Goal: Use online tool/utility

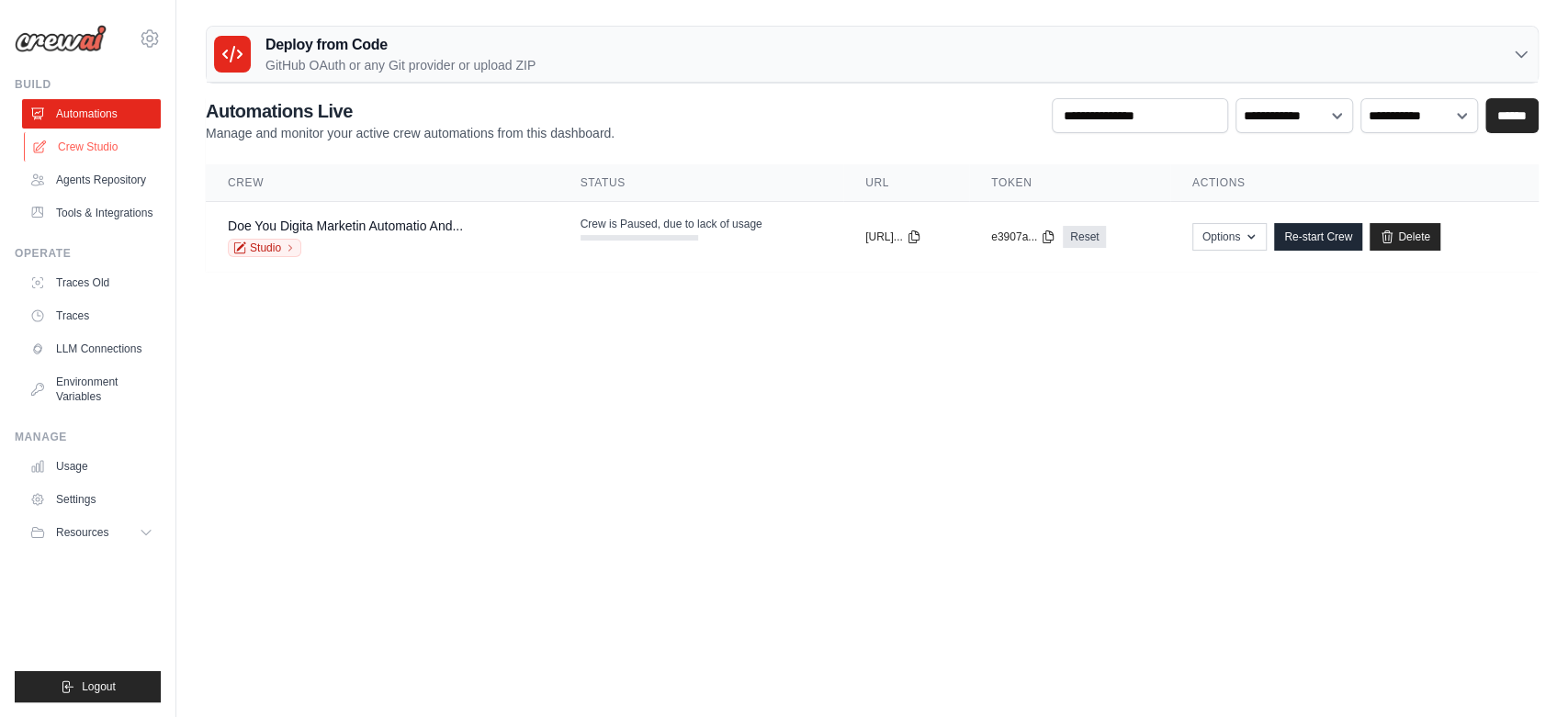
click at [128, 153] on link "Crew Studio" at bounding box center [93, 147] width 139 height 29
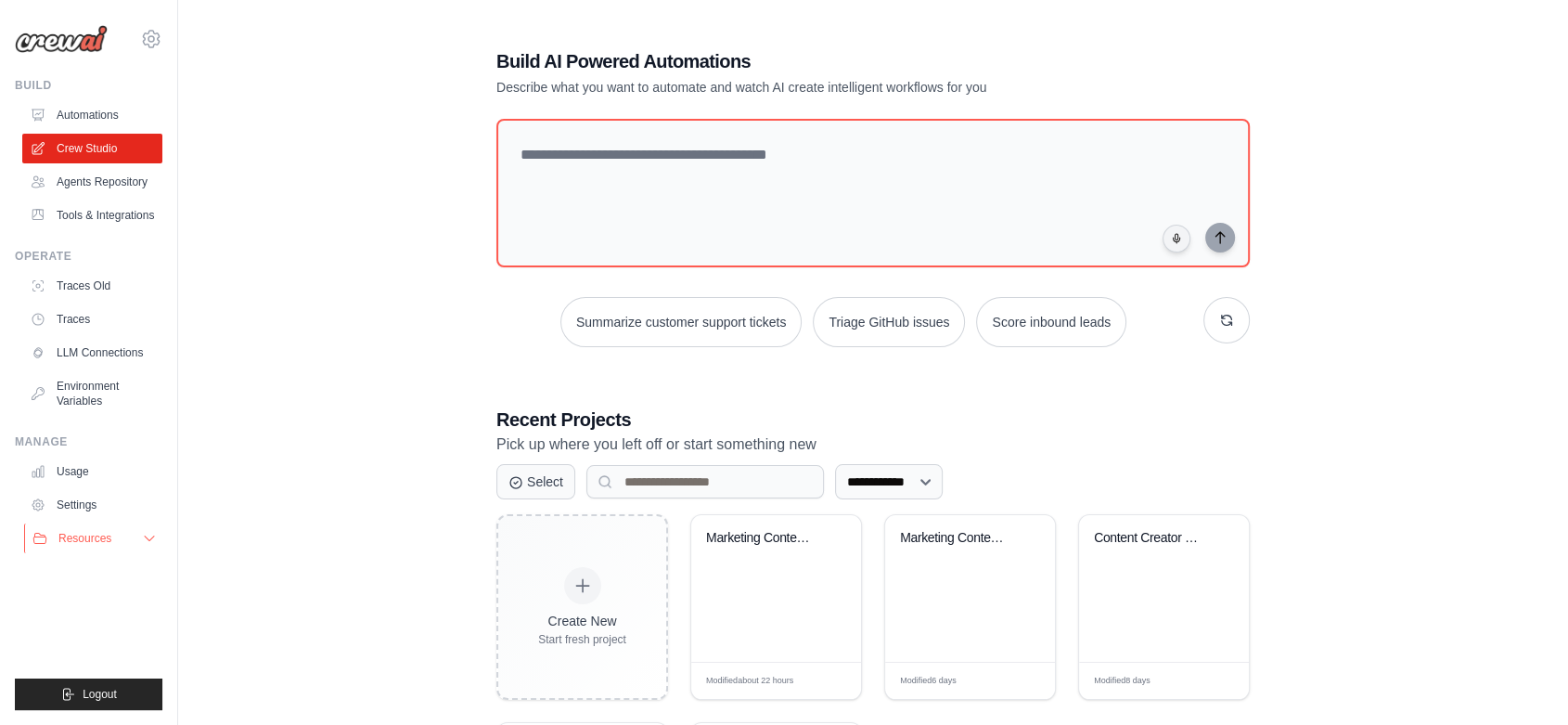
click at [148, 534] on icon at bounding box center [149, 539] width 15 height 15
click at [142, 545] on icon at bounding box center [149, 539] width 15 height 15
click at [689, 183] on textarea at bounding box center [873, 193] width 761 height 150
paste textarea "**********"
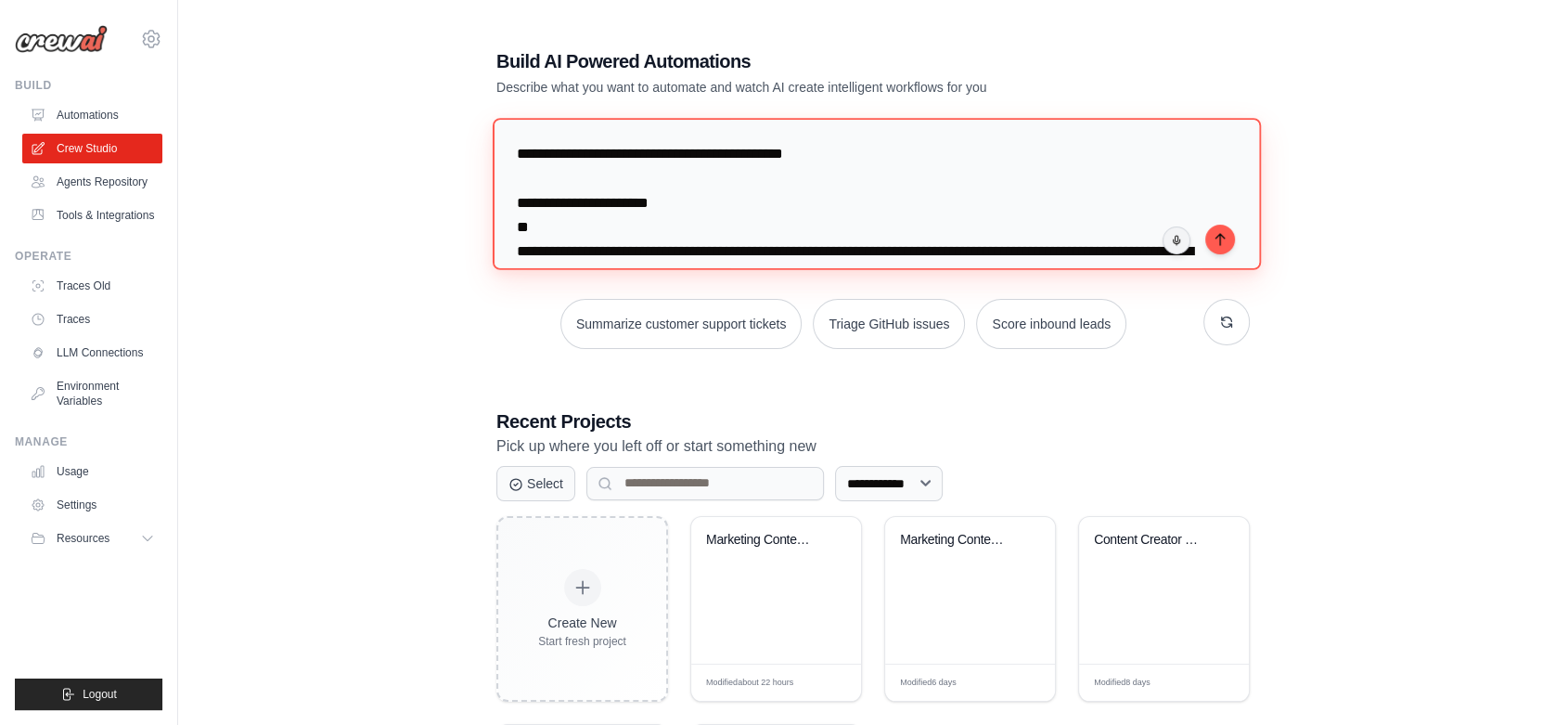
scroll to position [2431, 0]
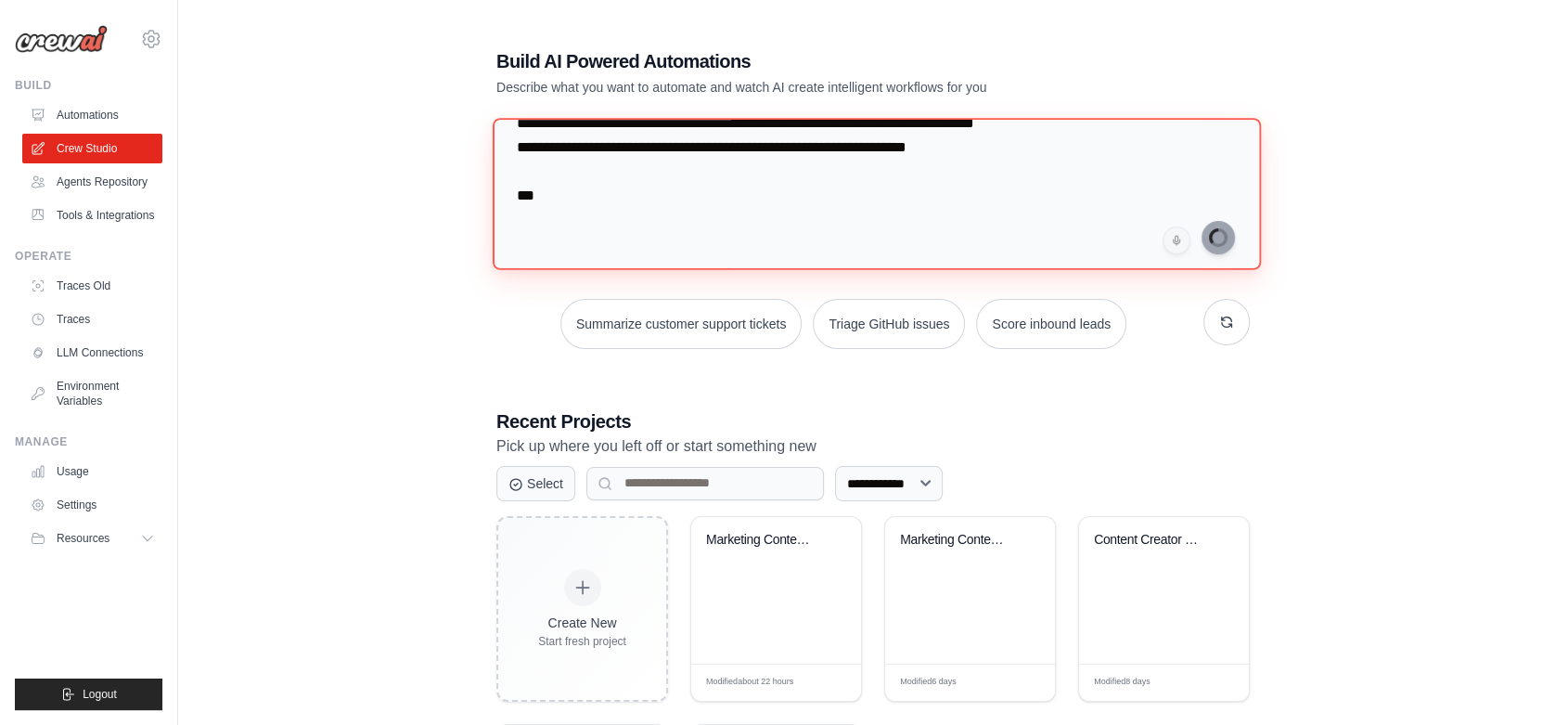
type textarea "**********"
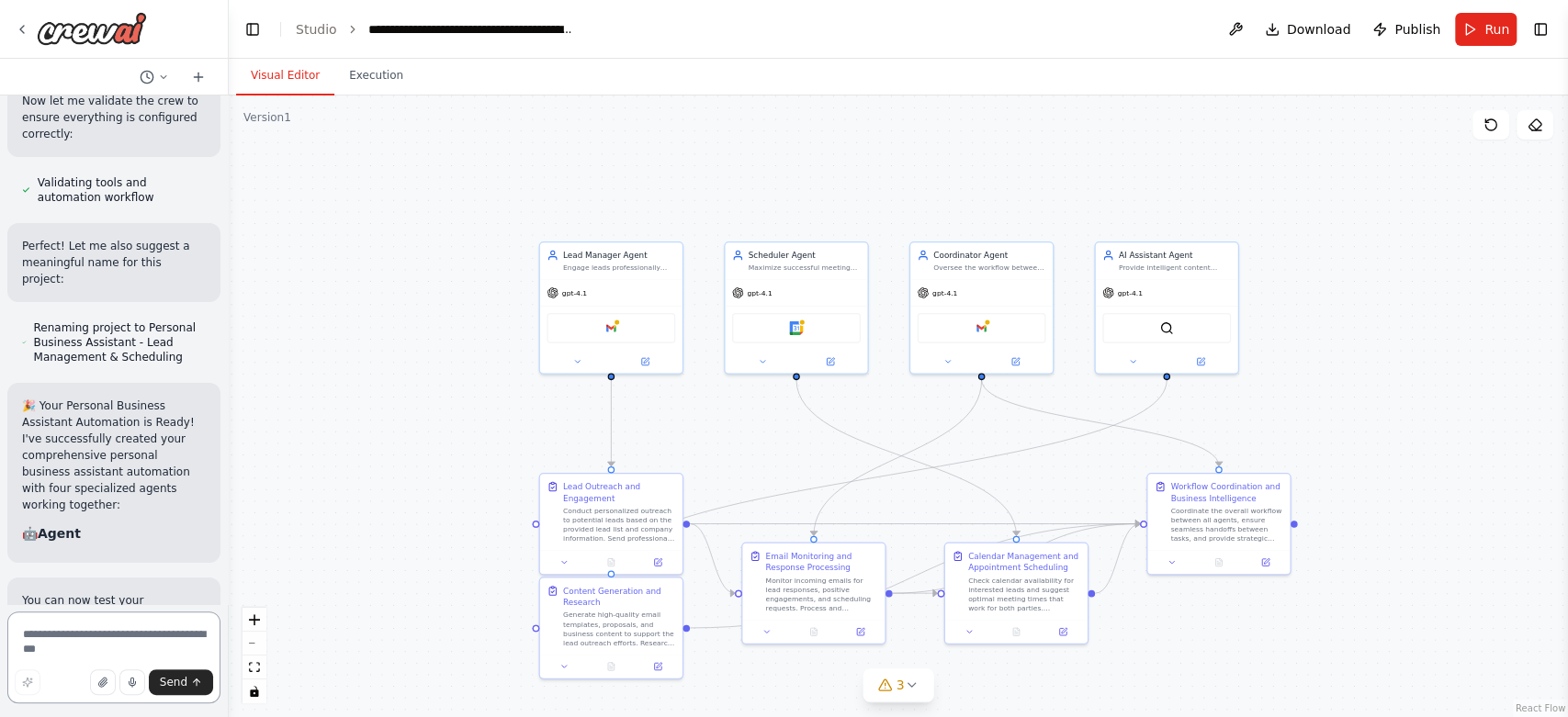
scroll to position [4550, 0]
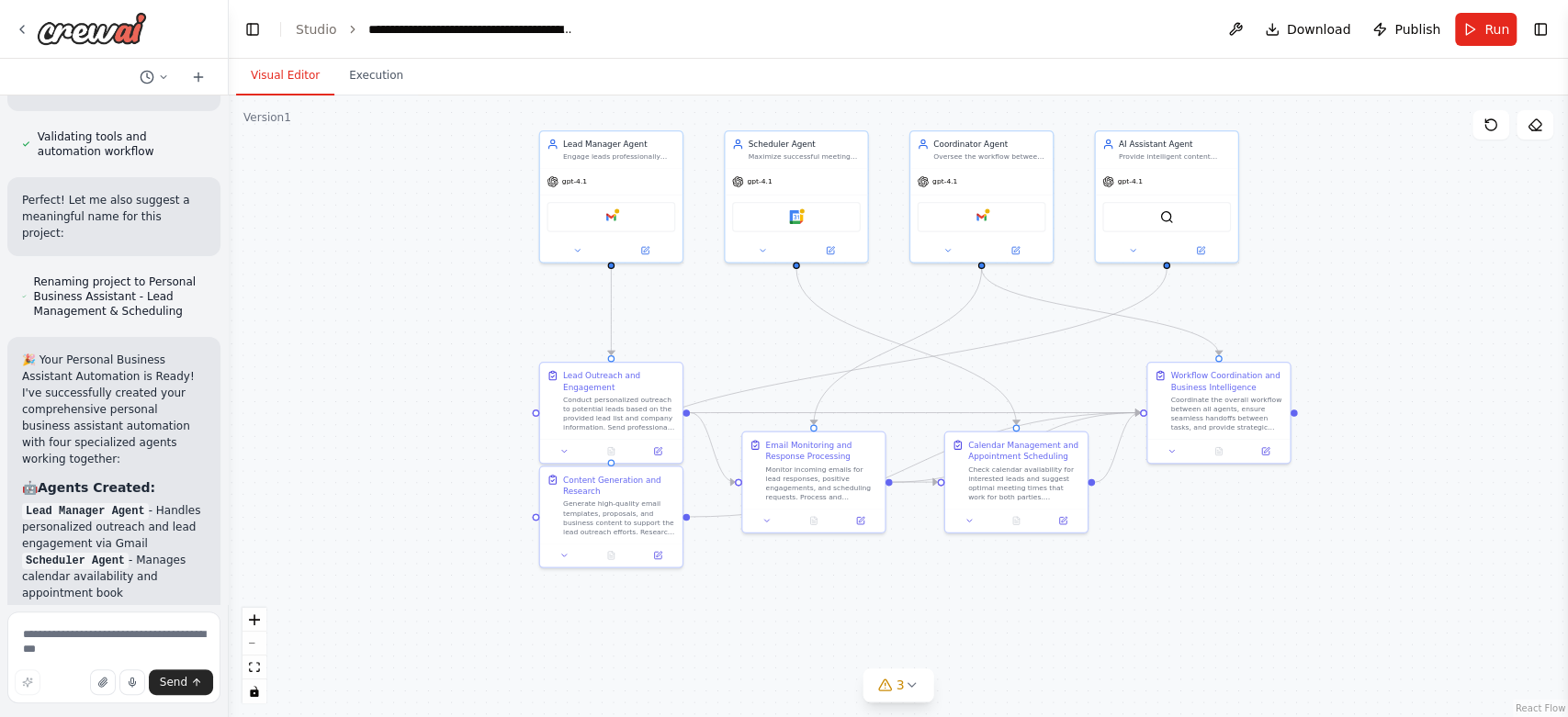
drag, startPoint x: 389, startPoint y: 459, endPoint x: 389, endPoint y: 348, distance: 111.0
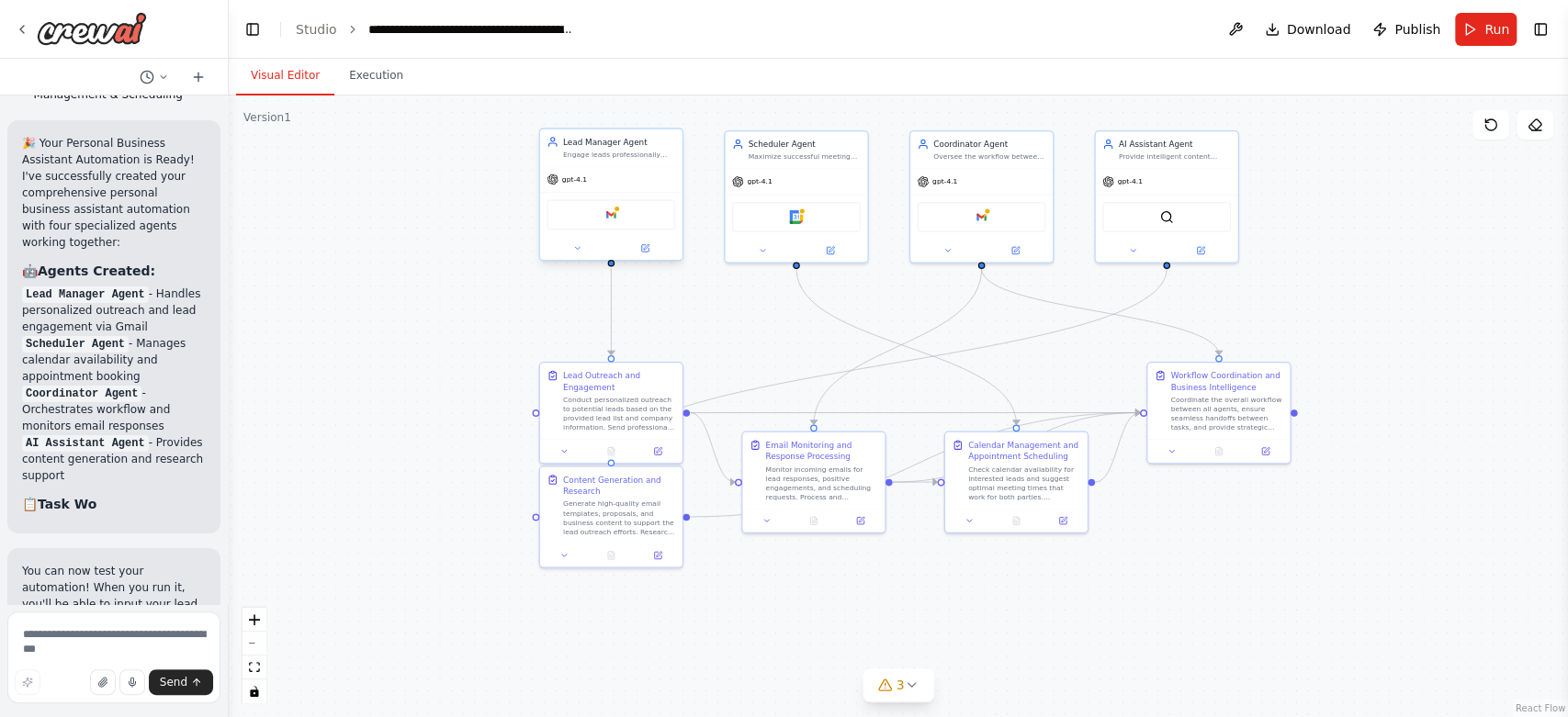
click at [628, 181] on div "gpt-4.1" at bounding box center [610, 179] width 142 height 25
click at [575, 251] on icon at bounding box center [577, 248] width 9 height 9
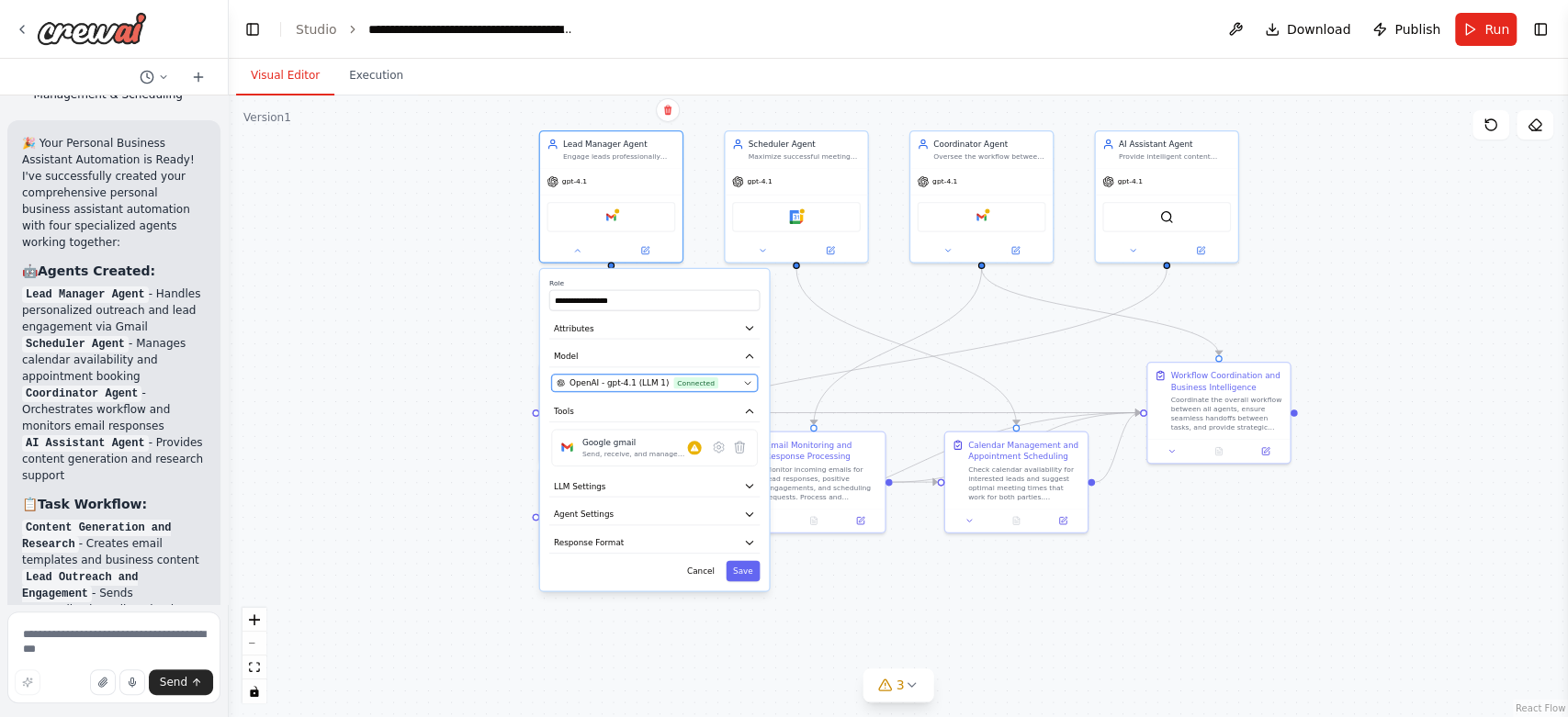
click at [653, 380] on span "OpenAI - gpt-4.1 (LLM 1)" at bounding box center [619, 382] width 100 height 12
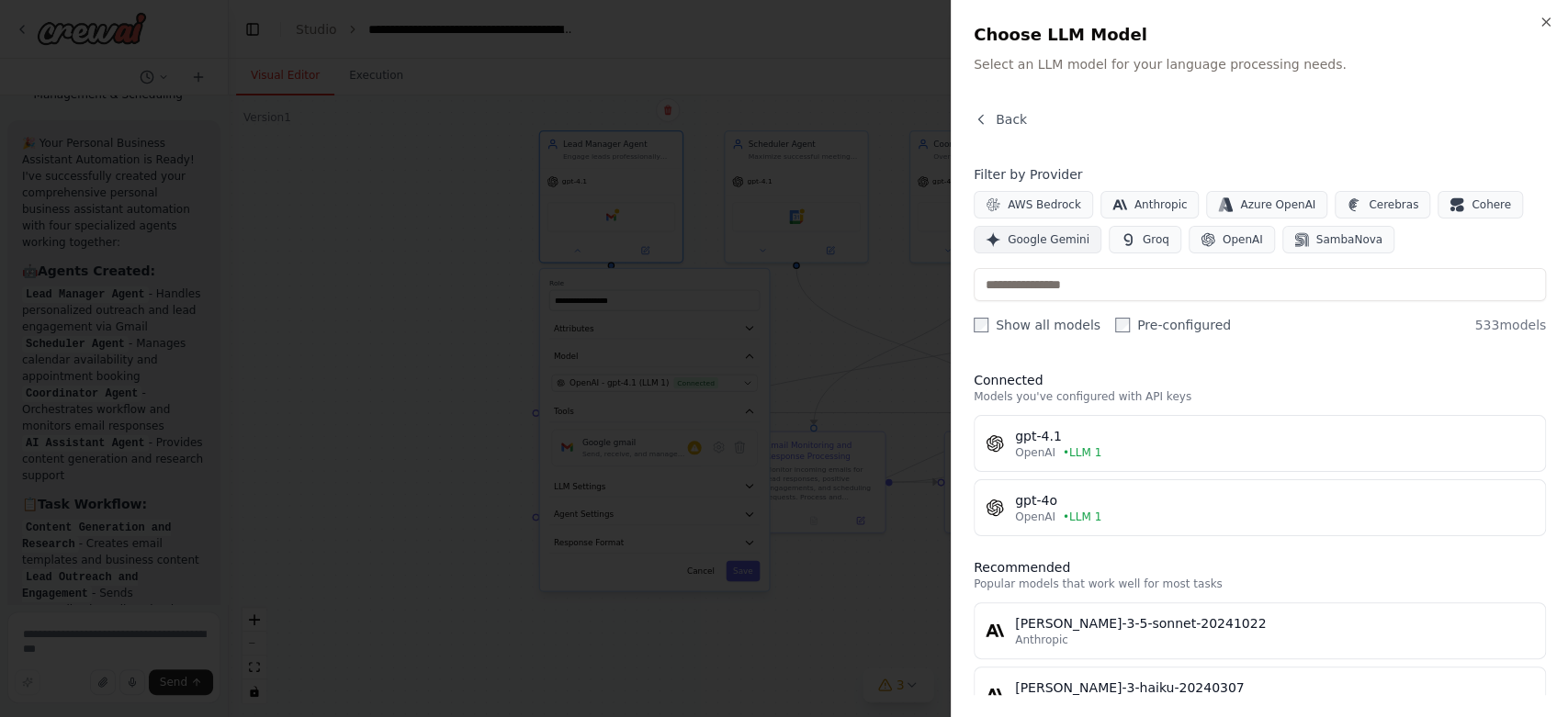
click at [990, 243] on icon "button" at bounding box center [993, 240] width 15 height 15
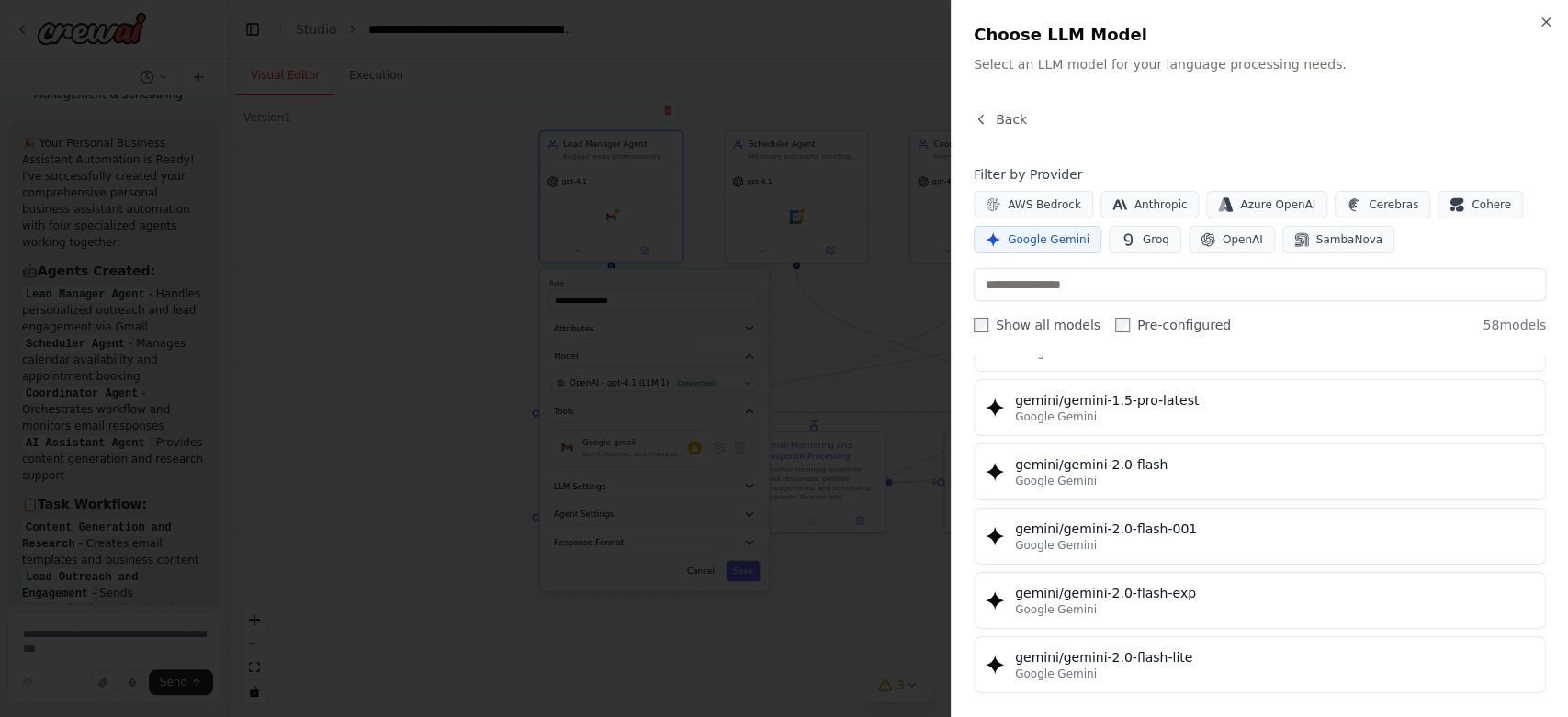
scroll to position [918, 0]
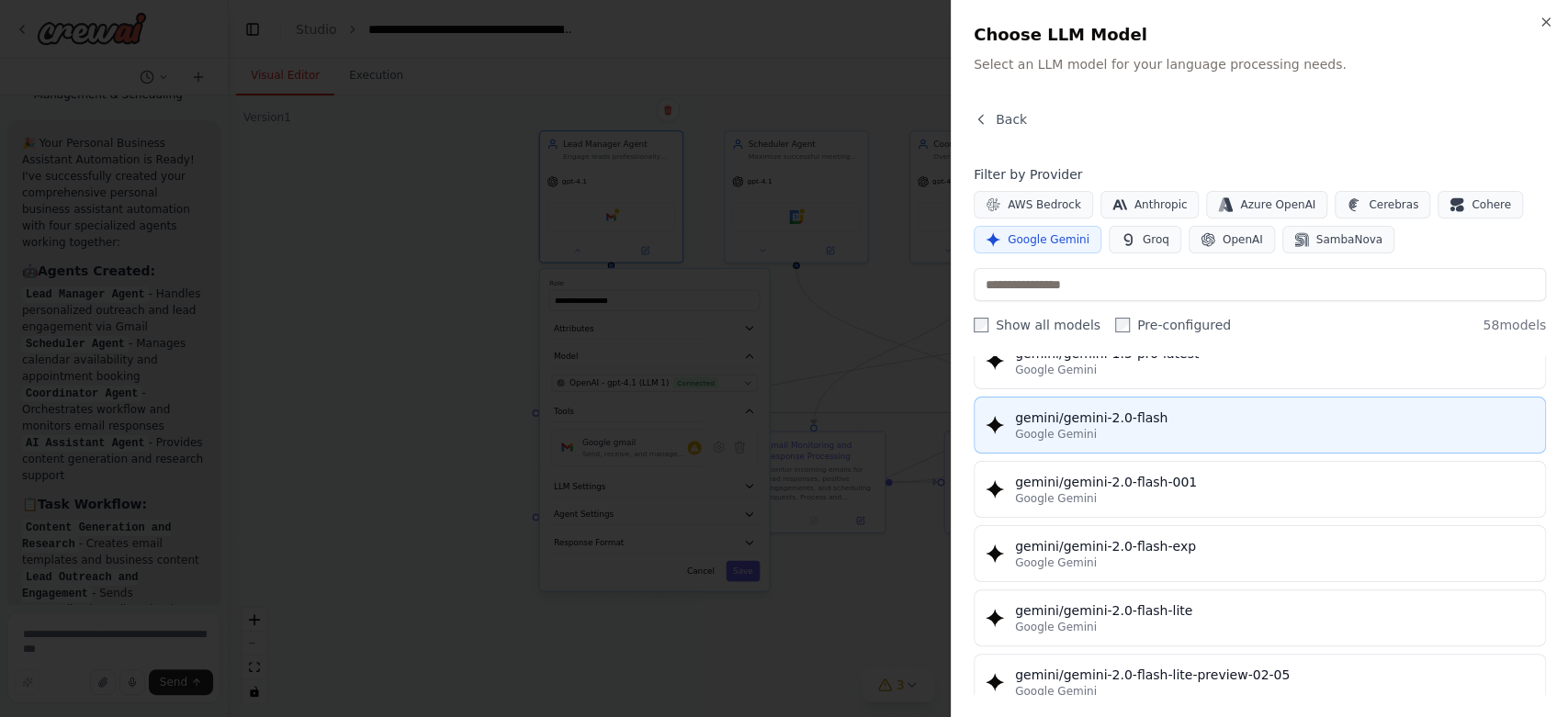
click at [1093, 430] on div "Google Gemini" at bounding box center [1274, 434] width 519 height 15
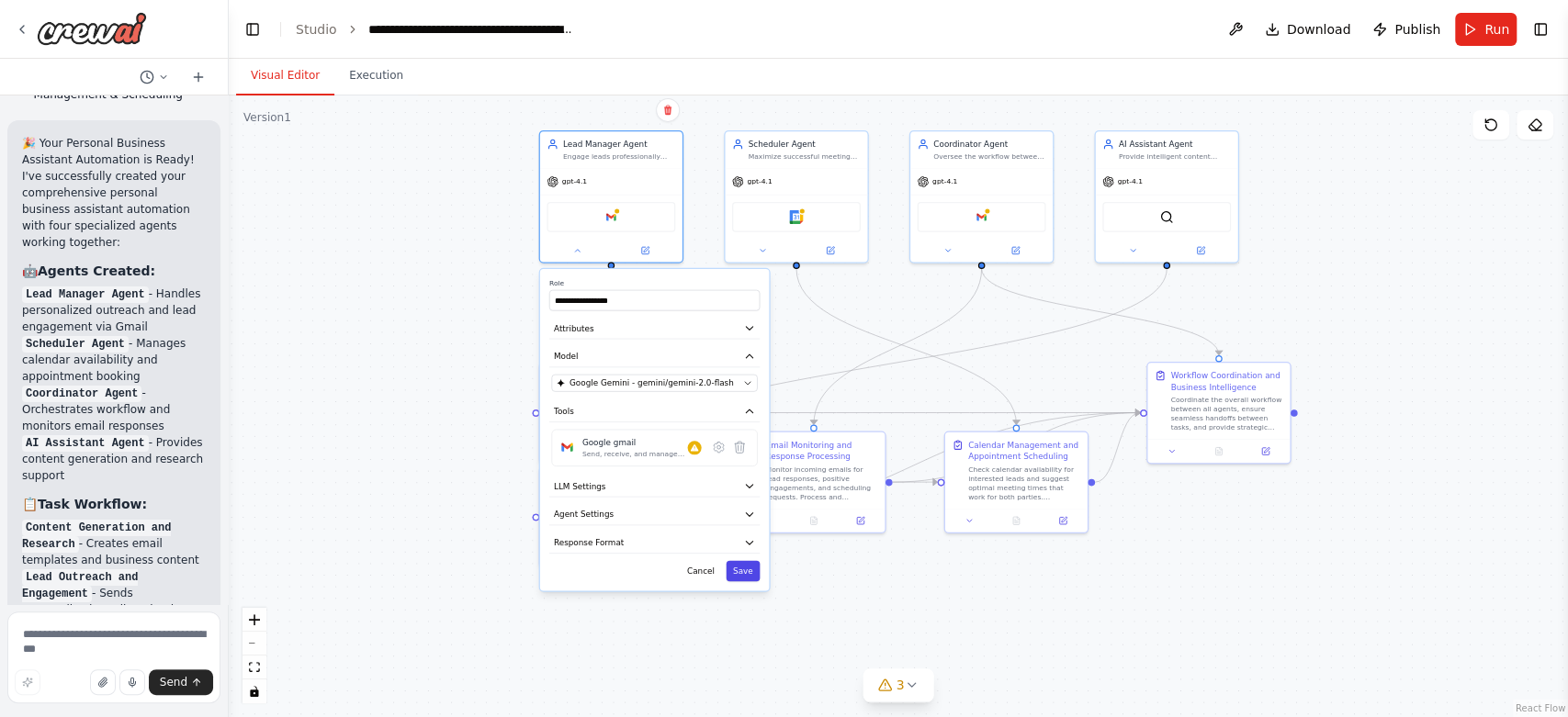
click at [737, 578] on button "Save" at bounding box center [743, 571] width 34 height 21
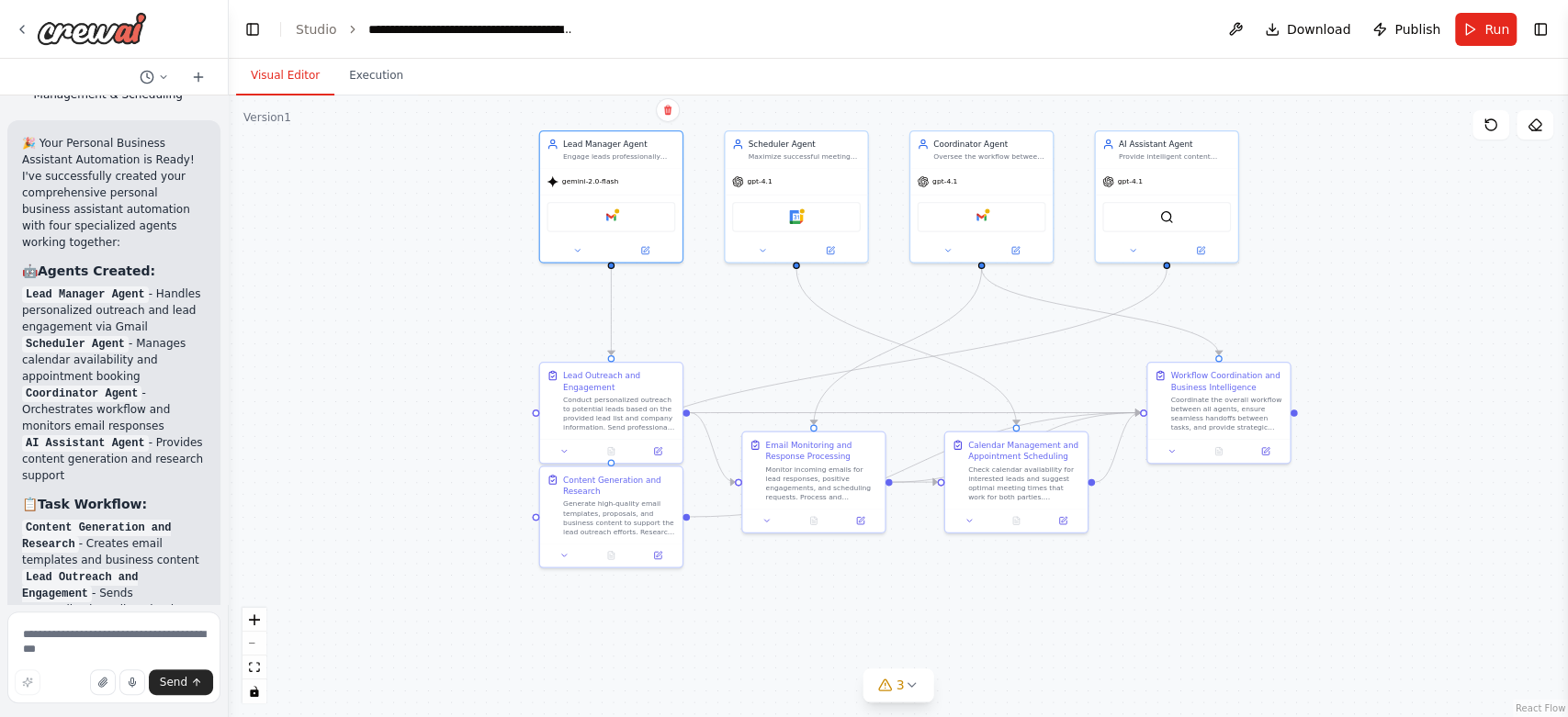
scroll to position [5730, 0]
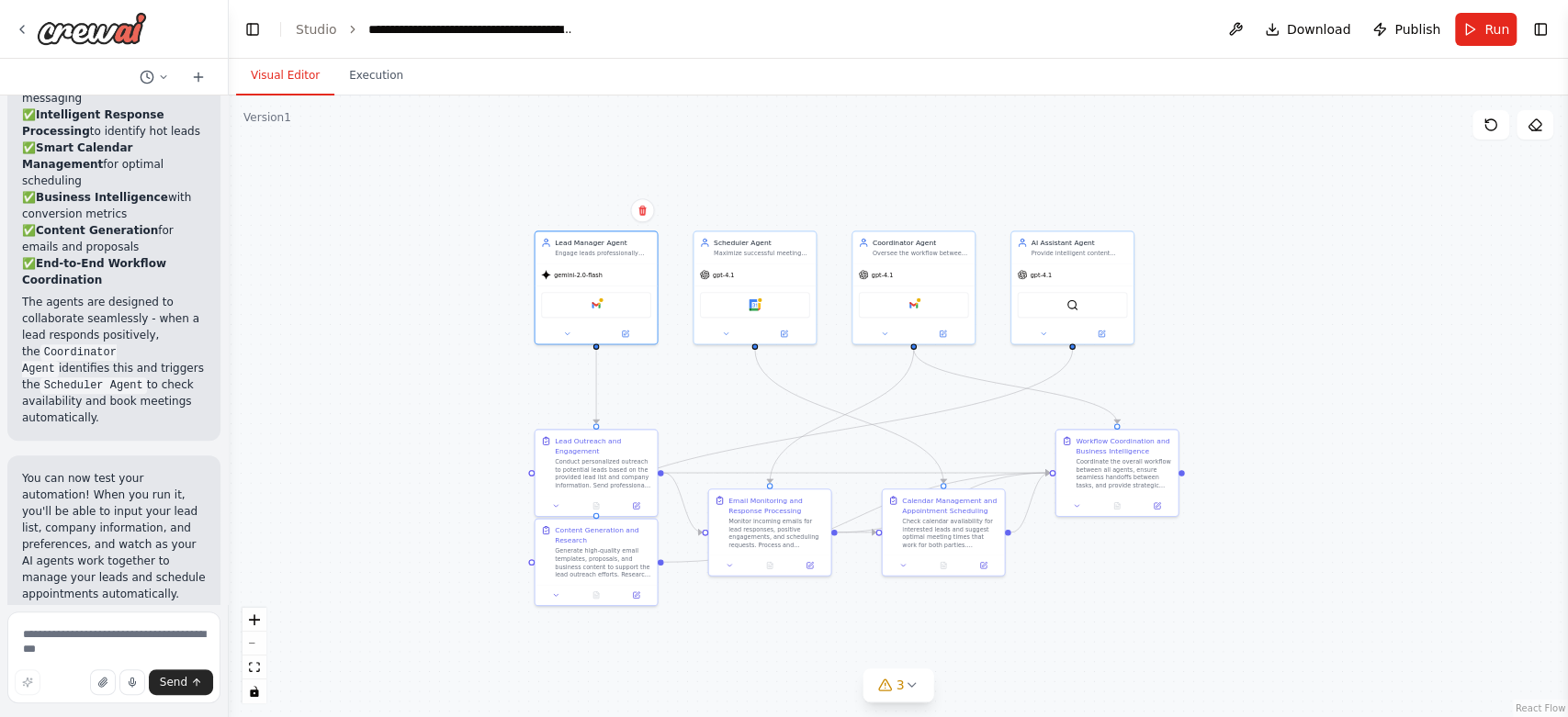
drag, startPoint x: 312, startPoint y: 421, endPoint x: 353, endPoint y: 512, distance: 99.8
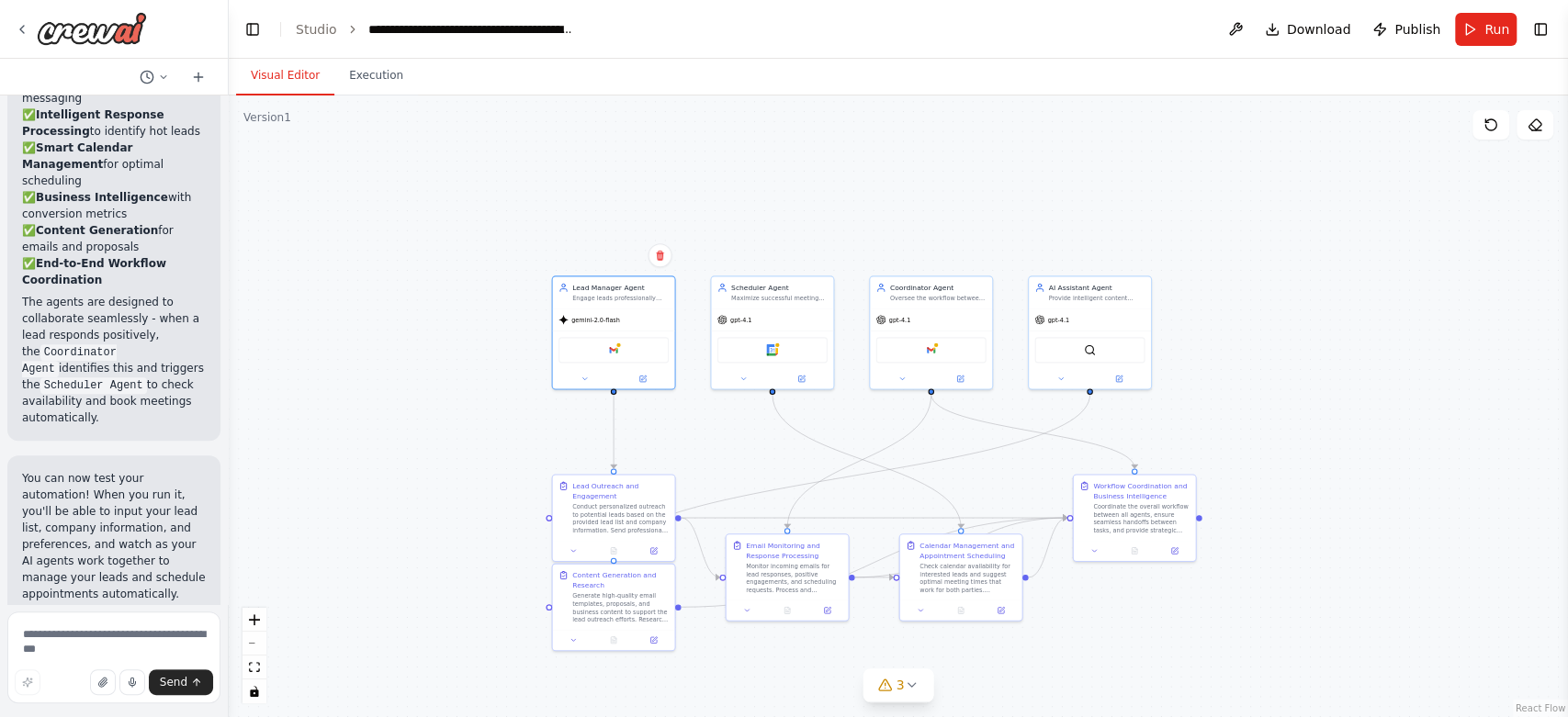
click at [401, 423] on div ".deletable-edge-delete-btn { width: 20px; height: 20px; border: 0px solid #ffff…" at bounding box center [898, 406] width 1339 height 621
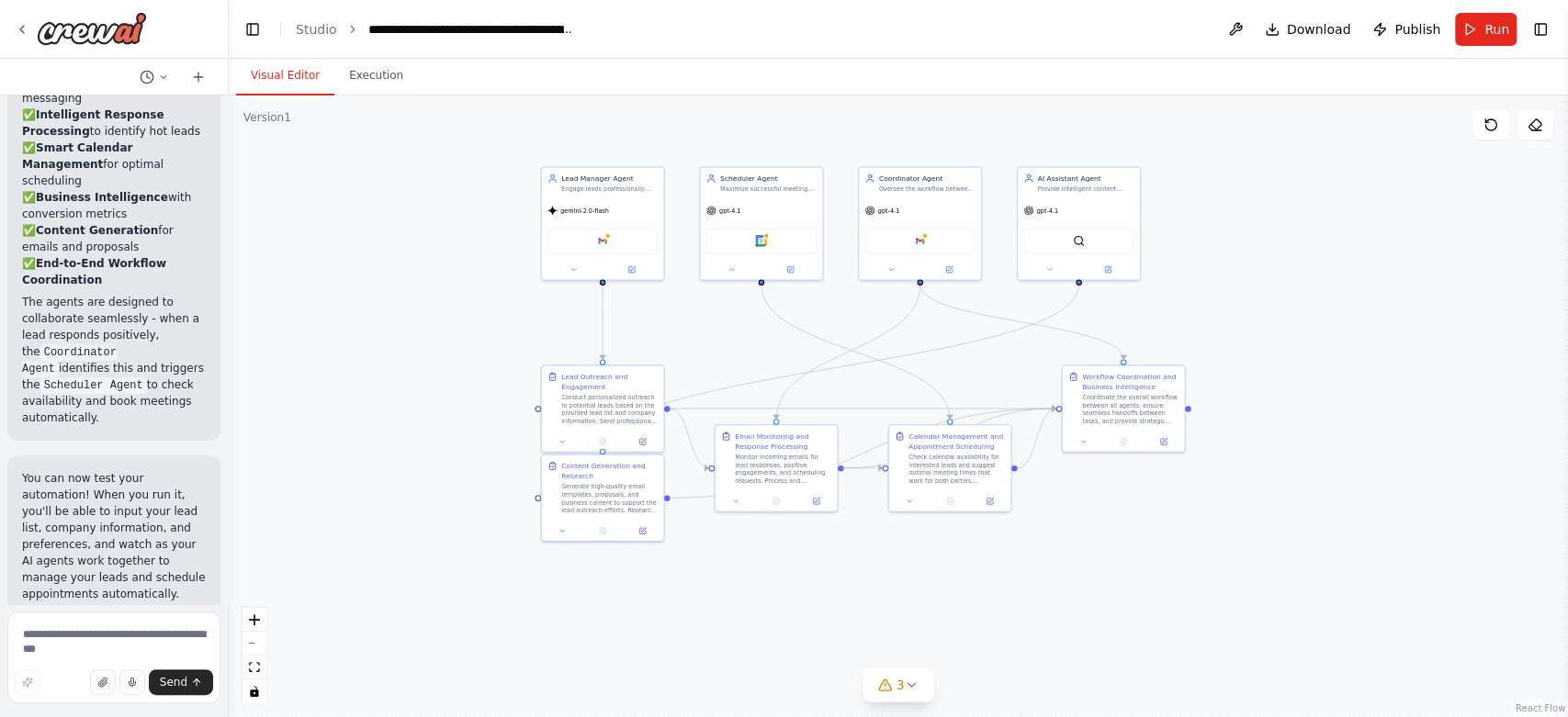
drag, startPoint x: 432, startPoint y: 519, endPoint x: 421, endPoint y: 410, distance: 109.6
click at [734, 269] on icon at bounding box center [732, 267] width 8 height 8
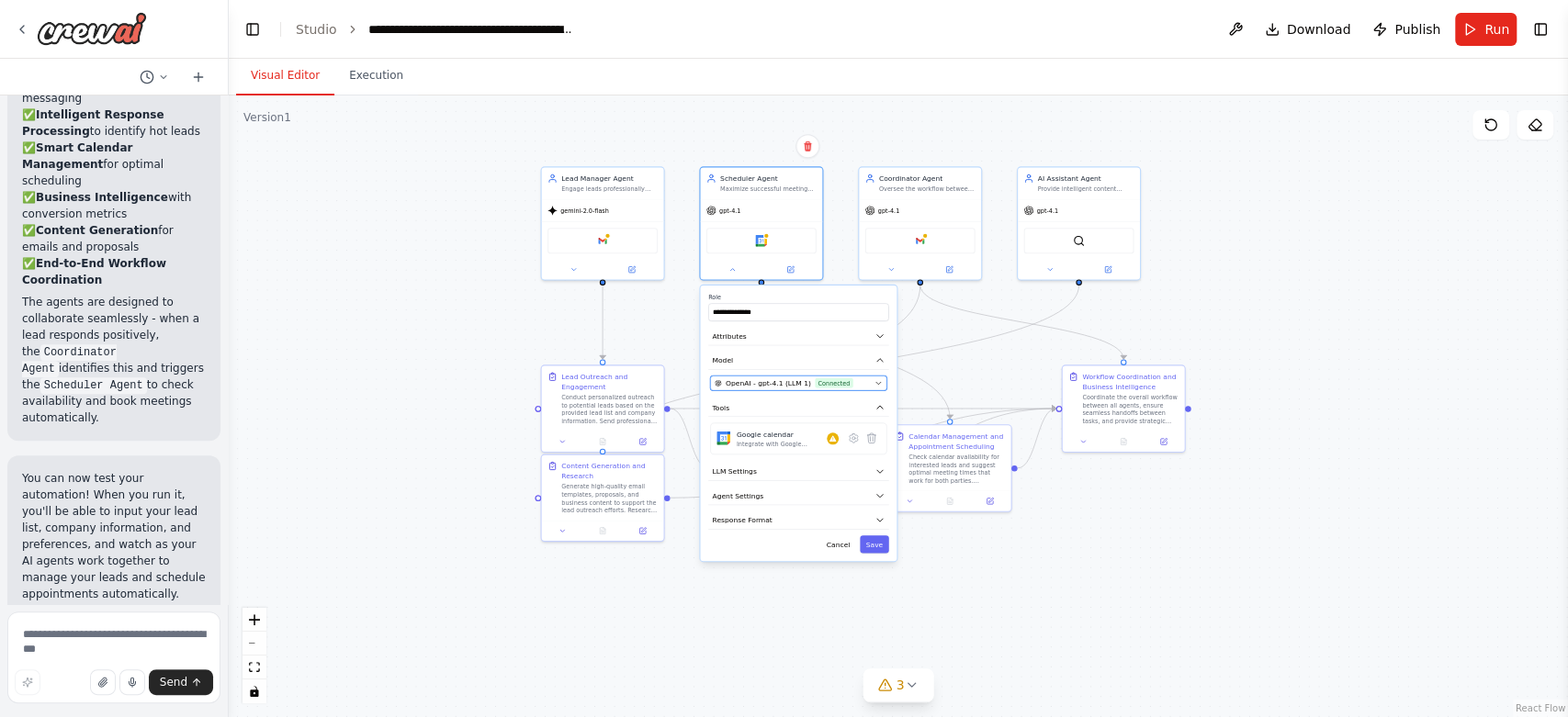
click at [778, 386] on span "OpenAI - gpt-4.1 (LLM 1)" at bounding box center [768, 382] width 86 height 10
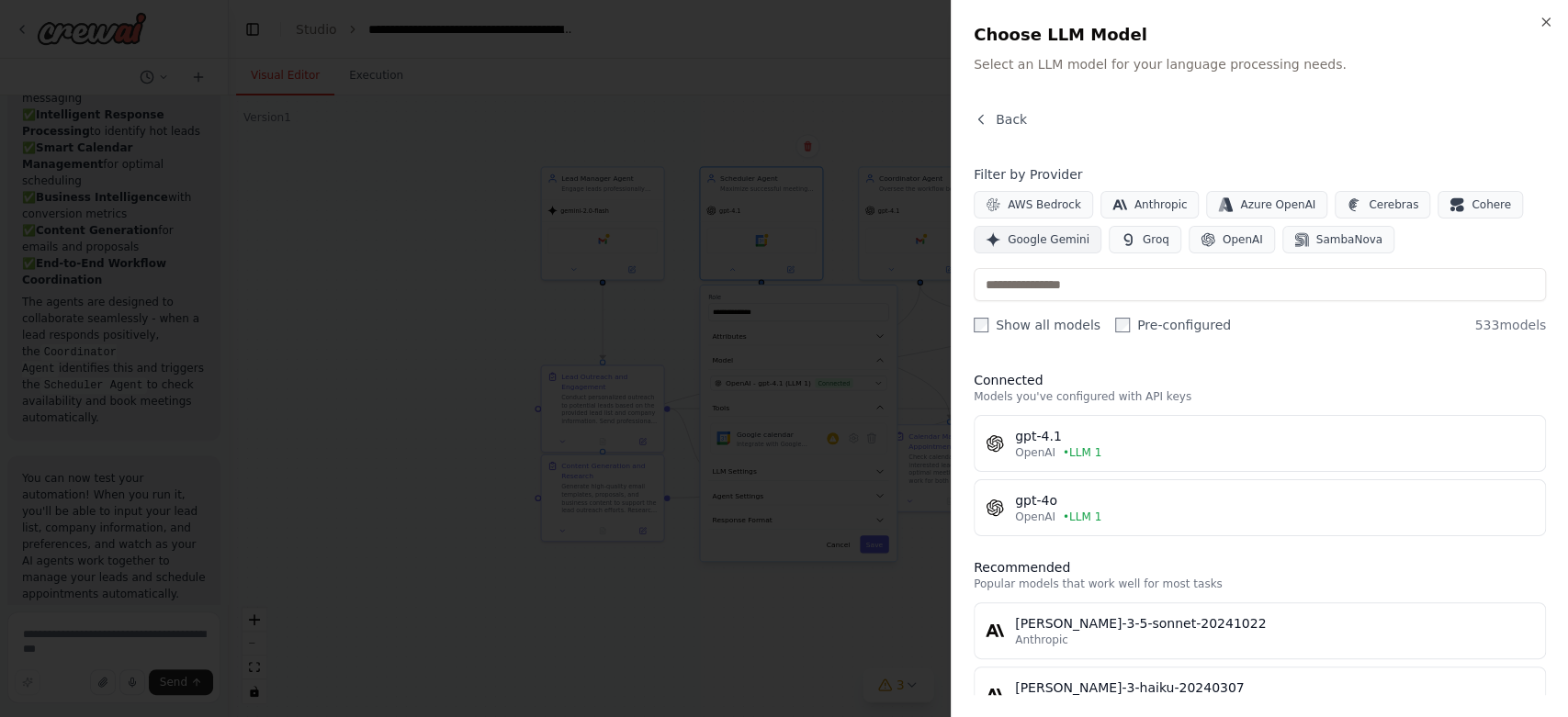
click at [1004, 238] on button "Google Gemini" at bounding box center [1037, 239] width 128 height 27
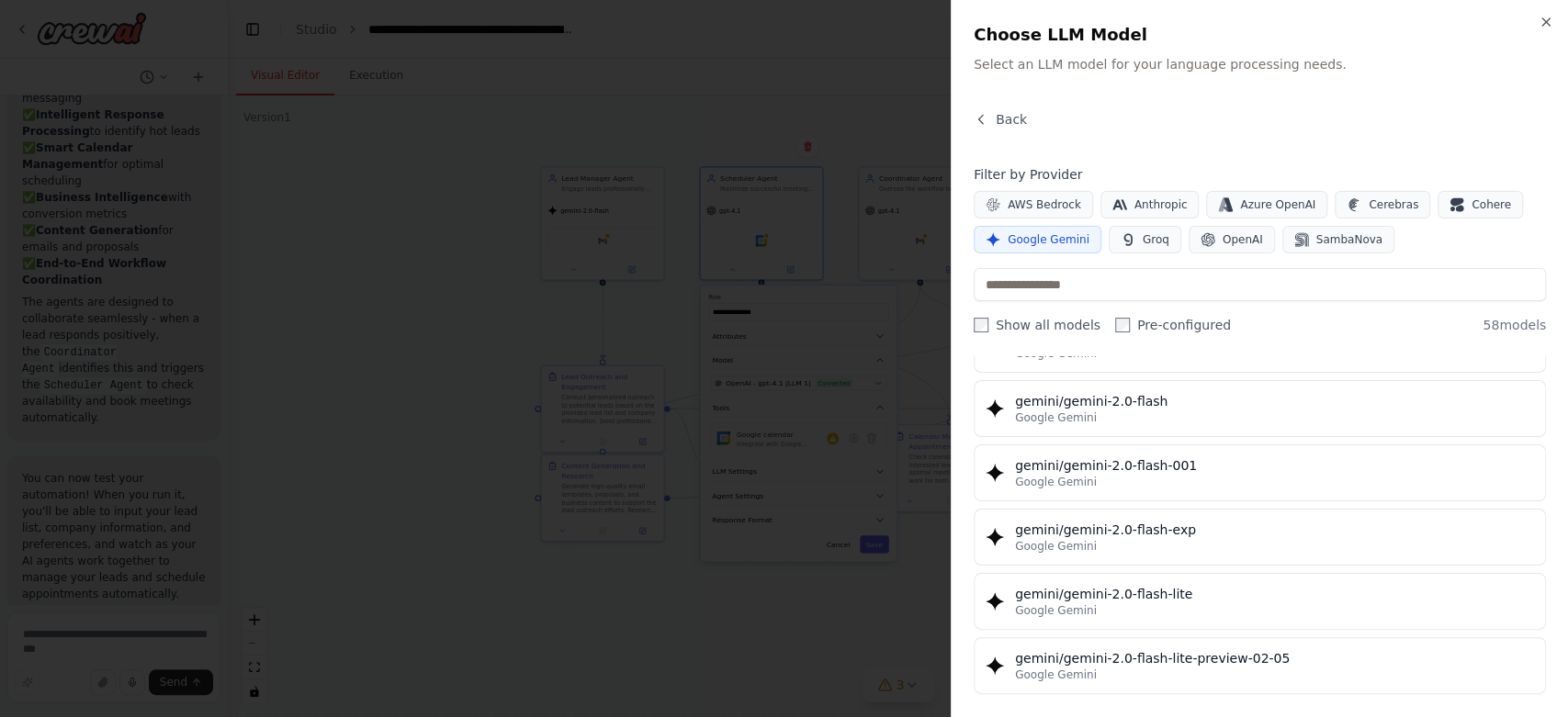
scroll to position [918, 0]
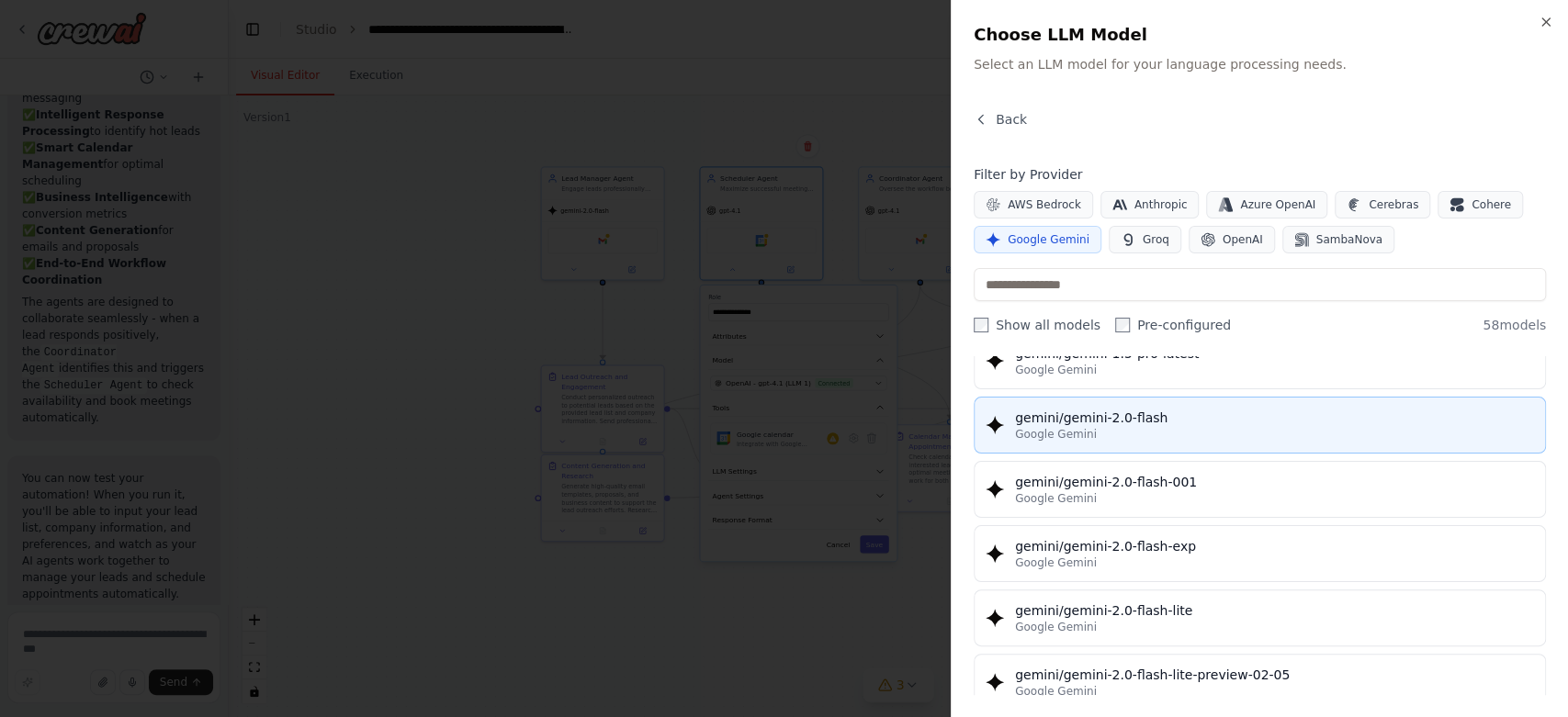
click at [1050, 428] on span "Google Gemini" at bounding box center [1055, 434] width 82 height 15
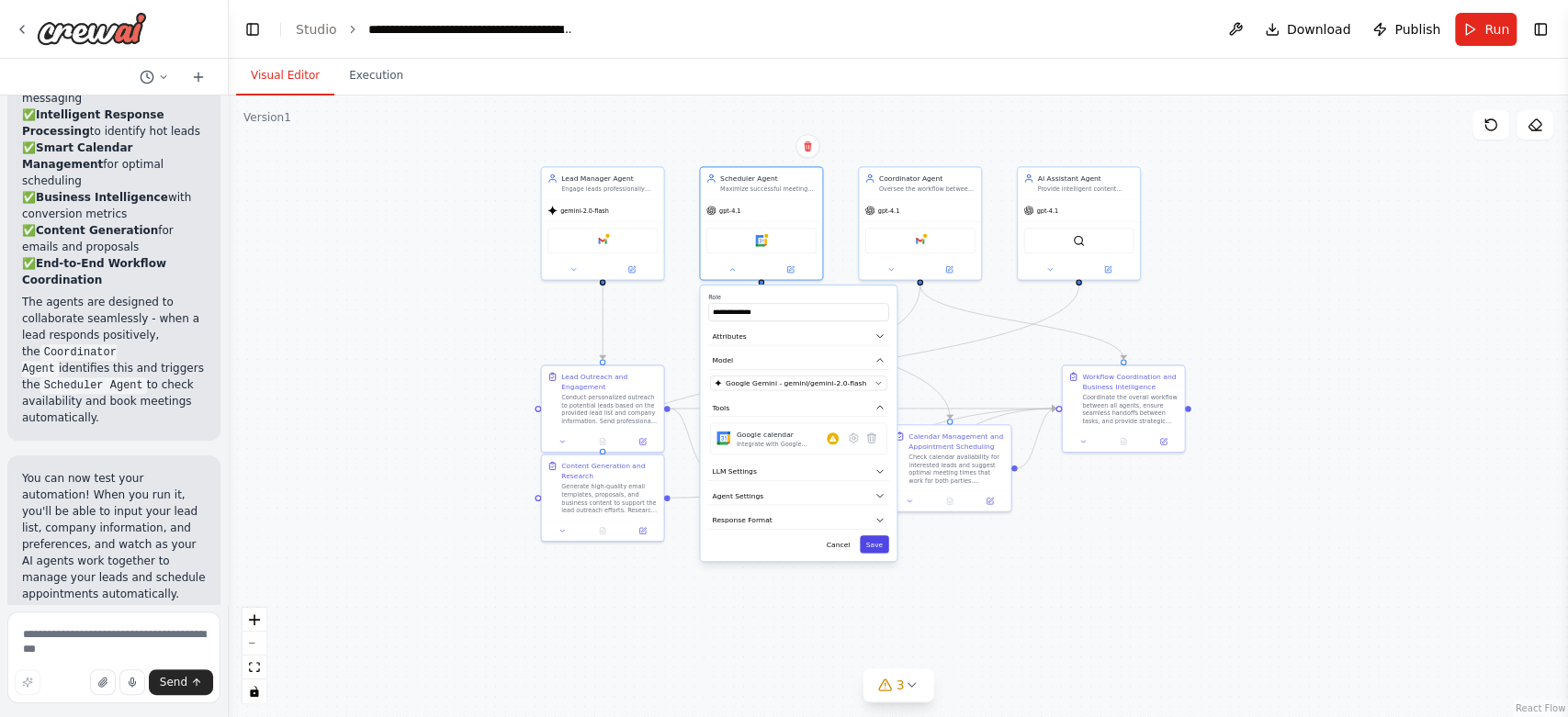
click at [878, 545] on button "Save" at bounding box center [873, 544] width 29 height 18
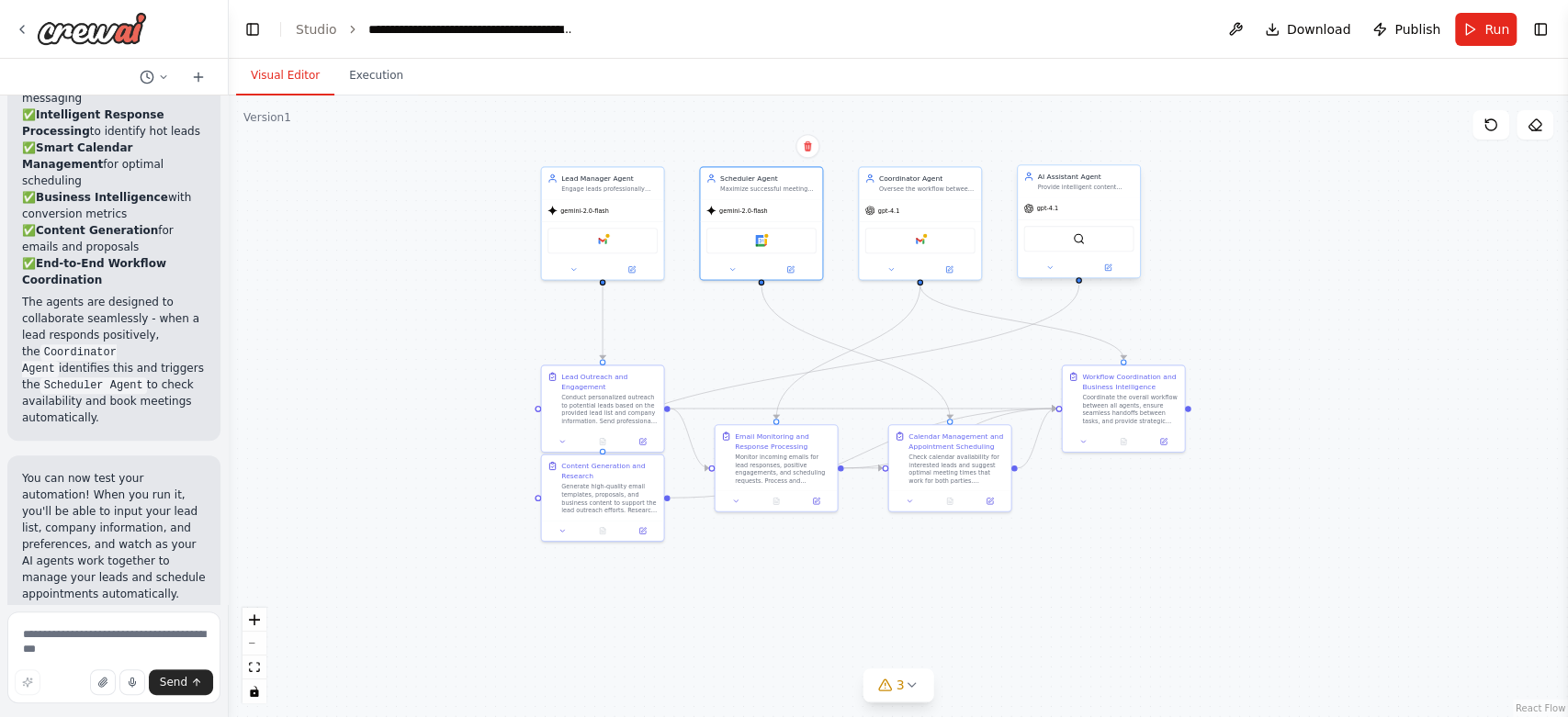
click at [1055, 203] on div "gpt-4.1" at bounding box center [1078, 208] width 122 height 22
click at [1048, 276] on div at bounding box center [1078, 268] width 122 height 20
click at [1049, 266] on icon at bounding box center [1050, 267] width 4 height 2
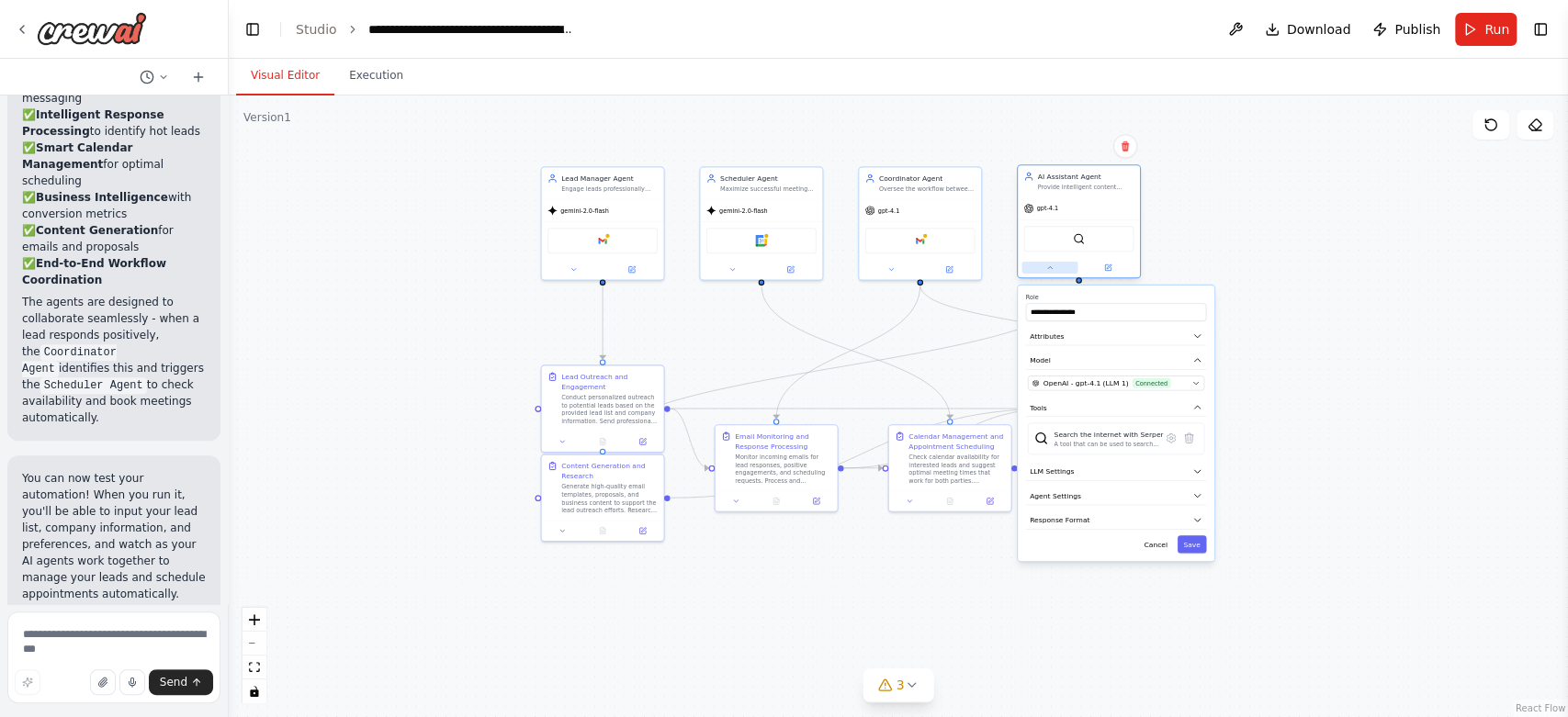
click at [1049, 266] on icon at bounding box center [1050, 267] width 4 height 2
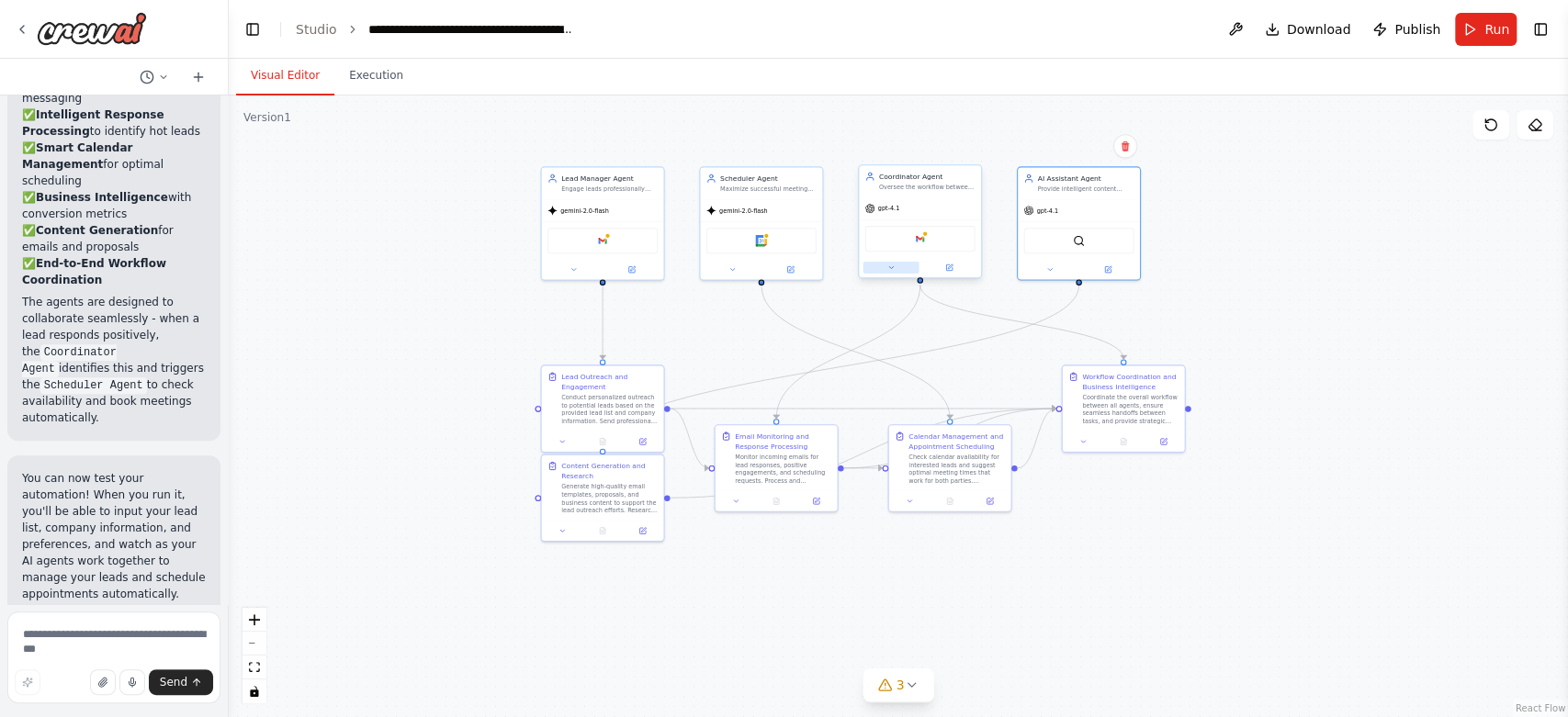
click at [891, 267] on icon at bounding box center [891, 267] width 4 height 2
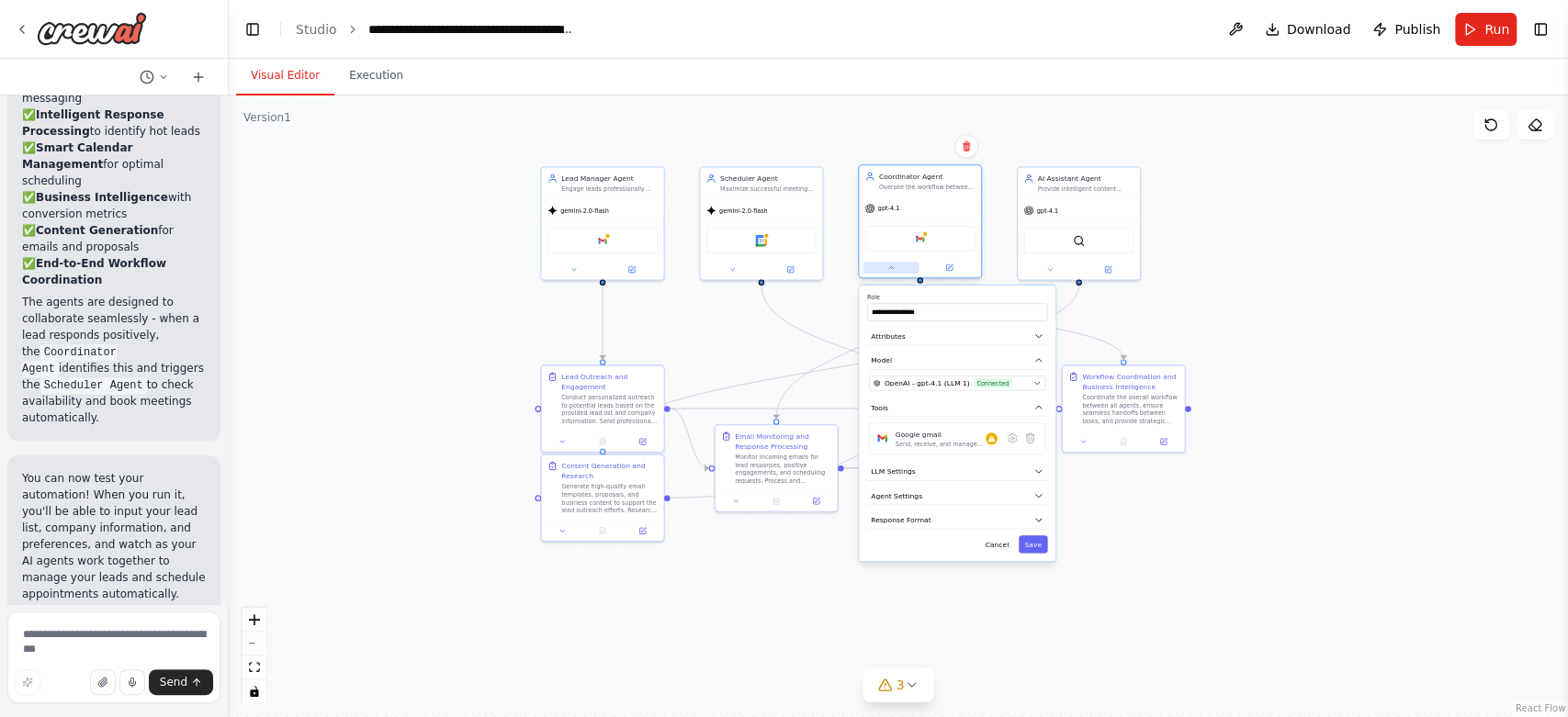
click at [891, 267] on icon at bounding box center [891, 267] width 4 height 2
